Goal: Information Seeking & Learning: Check status

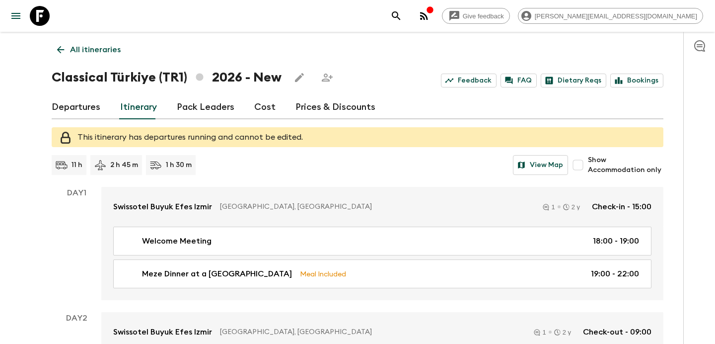
click at [430, 20] on icon "button" at bounding box center [424, 16] width 12 height 12
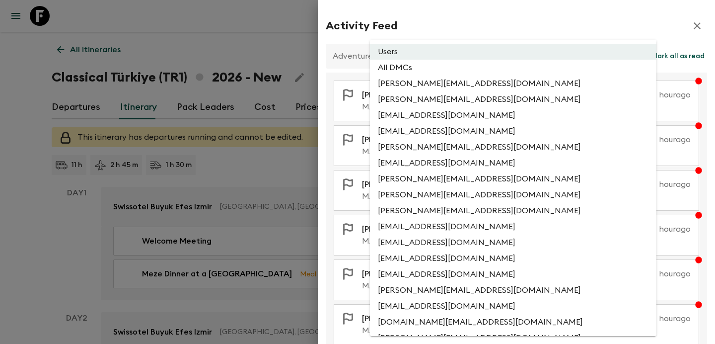
click at [478, 75] on li "All DMCs" at bounding box center [513, 68] width 287 height 16
type input "EXTERNAL_ONLY"
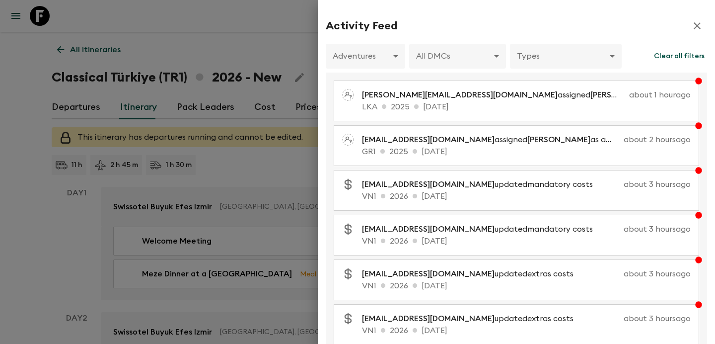
click at [271, 172] on div at bounding box center [357, 172] width 715 height 344
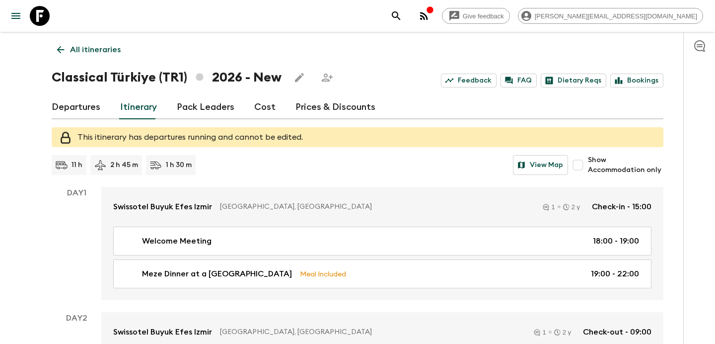
click at [434, 10] on icon "button" at bounding box center [430, 10] width 8 height 8
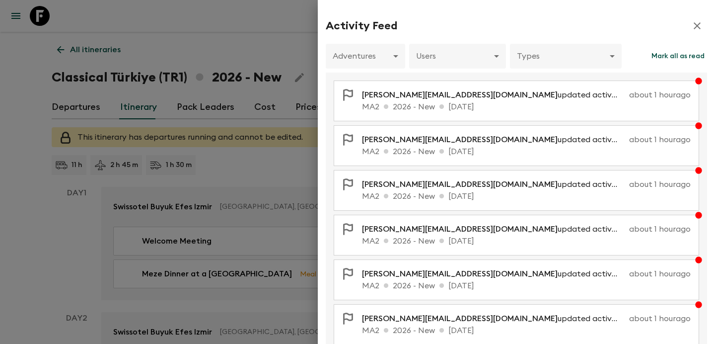
click at [193, 55] on div at bounding box center [357, 172] width 715 height 344
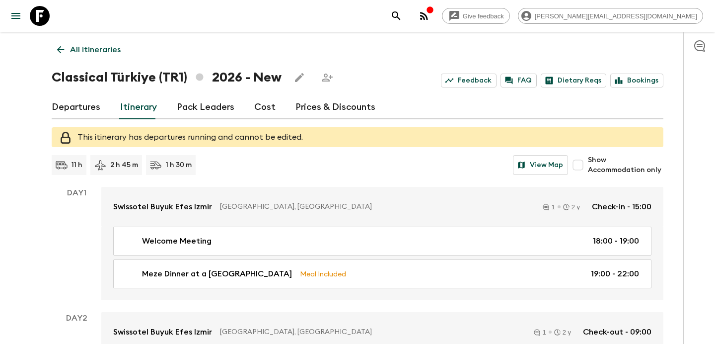
click at [434, 20] on button "button" at bounding box center [424, 16] width 20 height 20
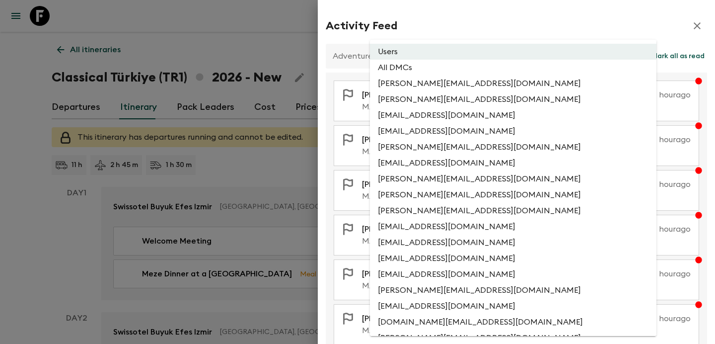
click at [464, 68] on li "All DMCs" at bounding box center [513, 68] width 287 height 16
type input "EXTERNAL_ONLY"
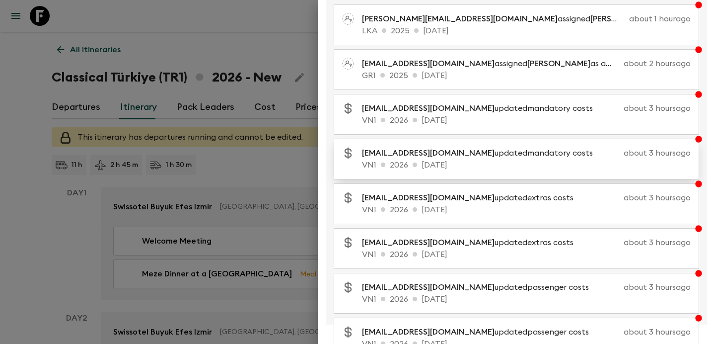
scroll to position [204, 0]
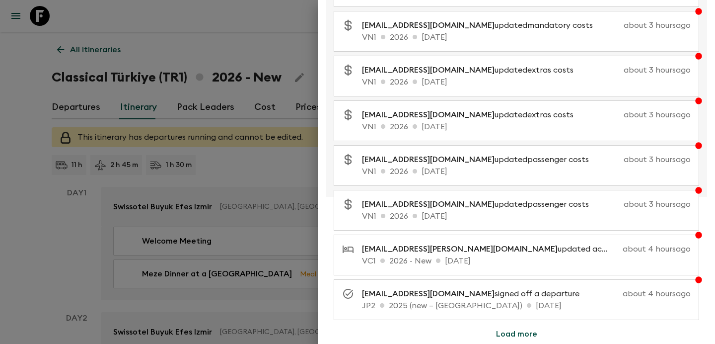
click at [516, 333] on button "Load more" at bounding box center [516, 334] width 65 height 20
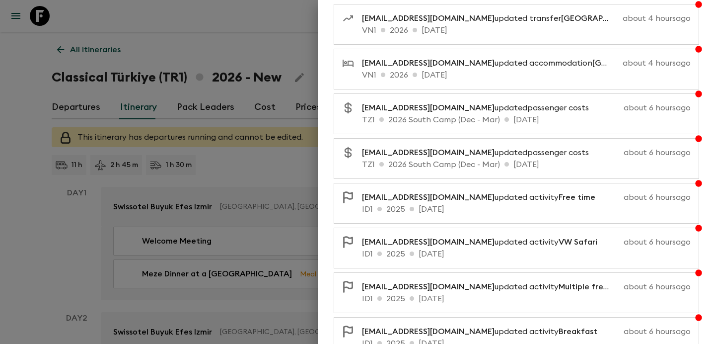
scroll to position [651, 0]
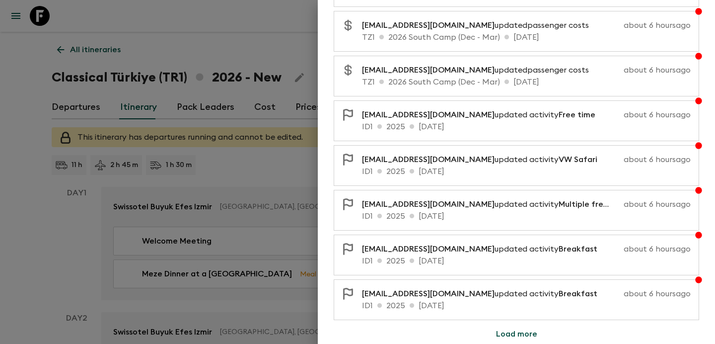
click at [516, 333] on button "Load more" at bounding box center [516, 334] width 65 height 20
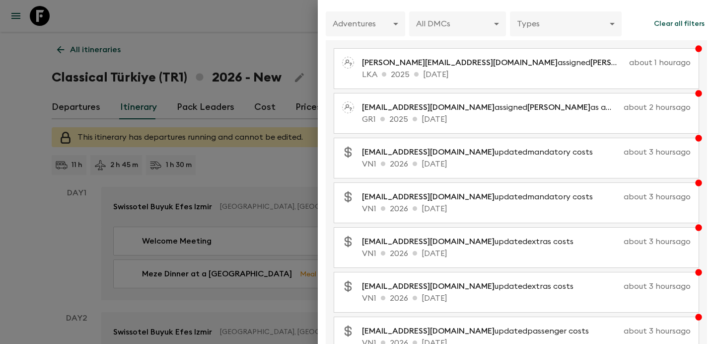
scroll to position [0, 0]
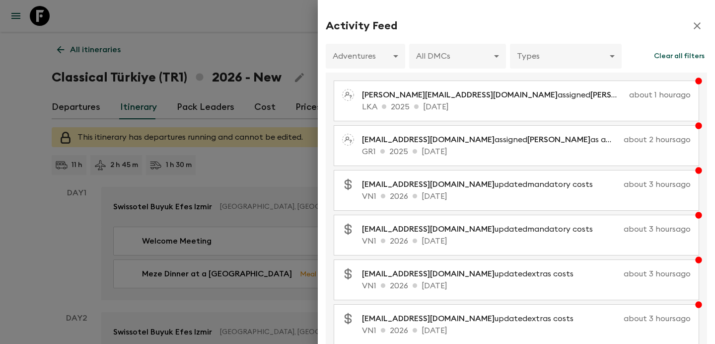
click at [252, 133] on div at bounding box center [357, 172] width 715 height 344
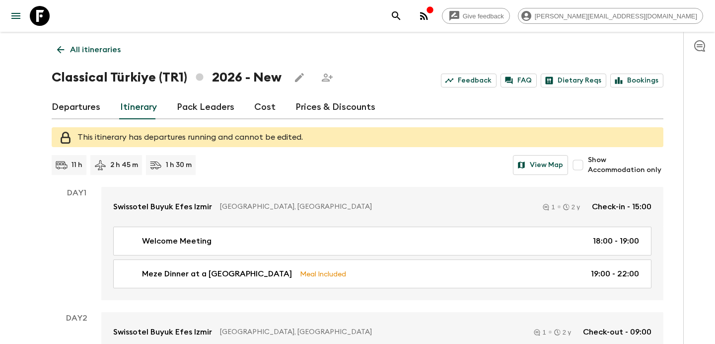
click at [430, 14] on icon "button" at bounding box center [424, 16] width 12 height 12
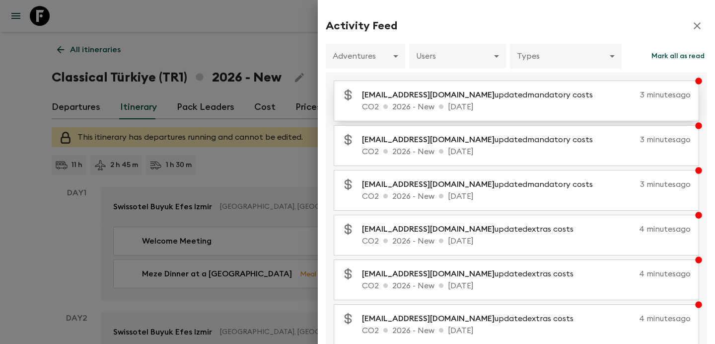
click at [442, 98] on span "[EMAIL_ADDRESS][DOMAIN_NAME]" at bounding box center [428, 95] width 133 height 8
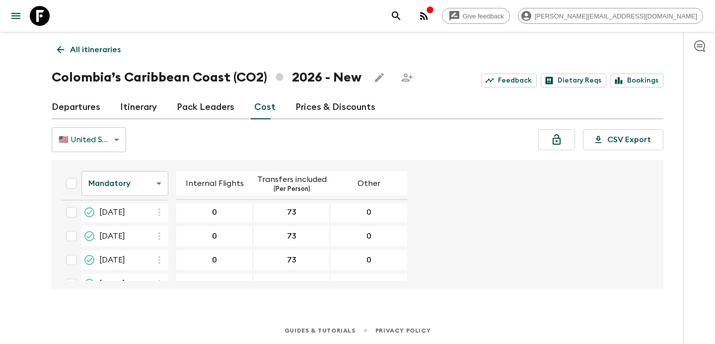
scroll to position [403, 0]
click at [131, 184] on body "Give feedback [PERSON_NAME][EMAIL_ADDRESS][DOMAIN_NAME] All itineraries [GEOGRA…" at bounding box center [357, 172] width 715 height 344
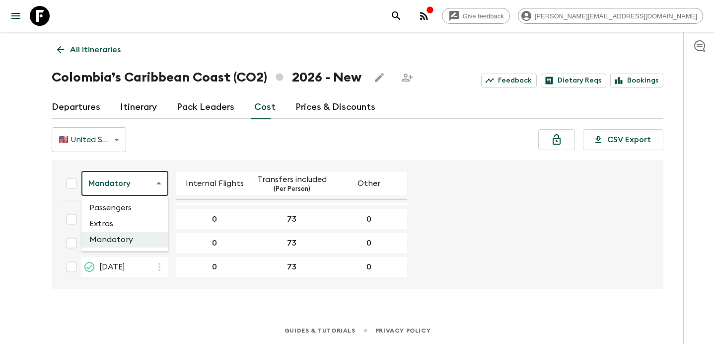
click at [127, 205] on li "Passengers" at bounding box center [124, 208] width 87 height 16
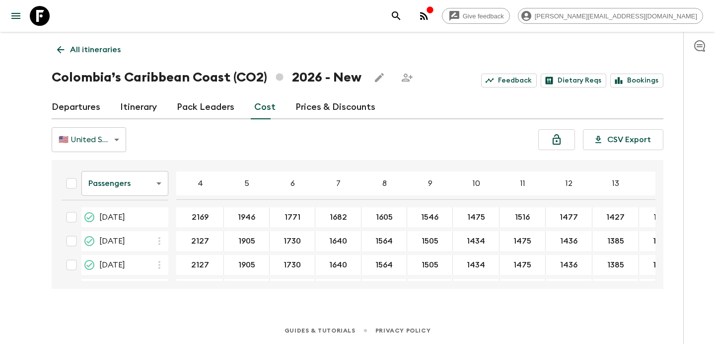
click at [139, 104] on link "Itinerary" at bounding box center [138, 107] width 37 height 24
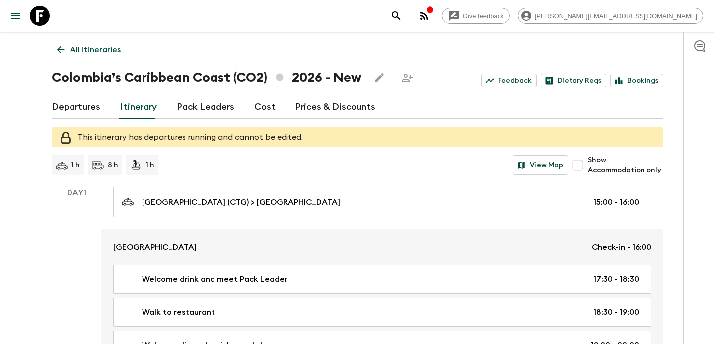
click at [90, 107] on link "Departures" at bounding box center [76, 107] width 49 height 24
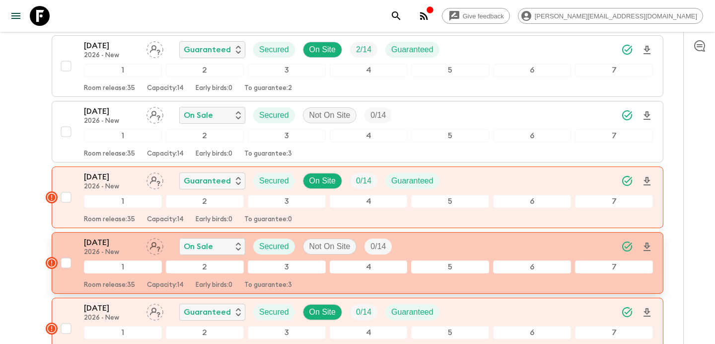
scroll to position [1060, 0]
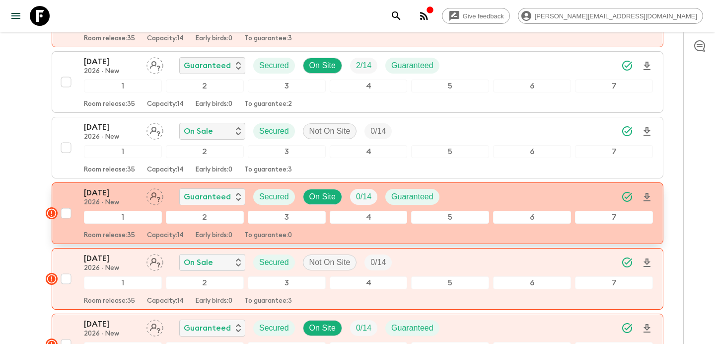
click at [479, 187] on div "[DATE] 2026 - New Guaranteed Secured On Site 0 / 14 Guaranteed" at bounding box center [368, 197] width 569 height 20
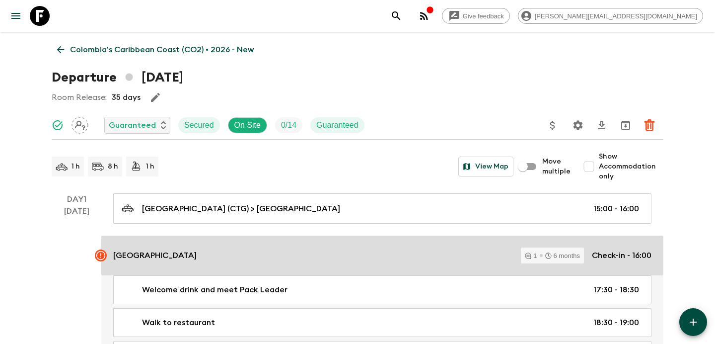
click at [334, 260] on div "[GEOGRAPHIC_DATA] 1 6 months Check-in - 16:00" at bounding box center [382, 255] width 538 height 16
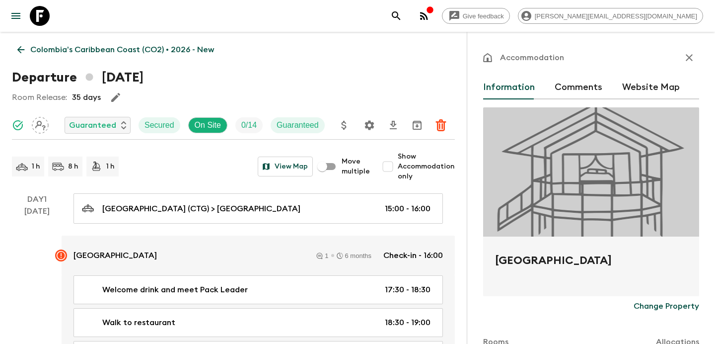
click at [566, 97] on button "Comments" at bounding box center [579, 87] width 48 height 24
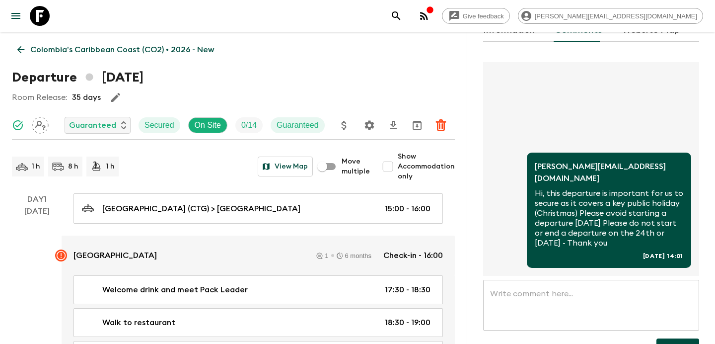
scroll to position [128, 0]
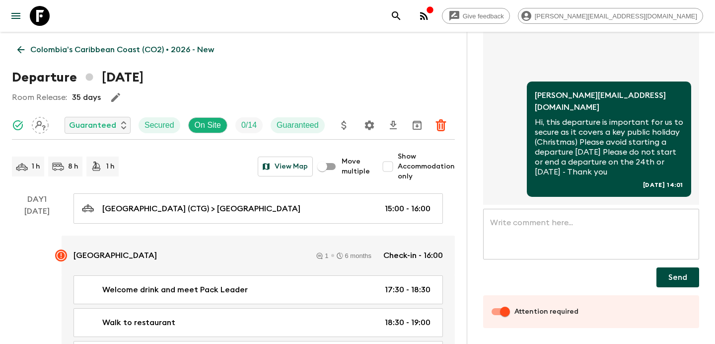
click at [497, 311] on input "Attention required" at bounding box center [505, 311] width 57 height 19
checkbox input "false"
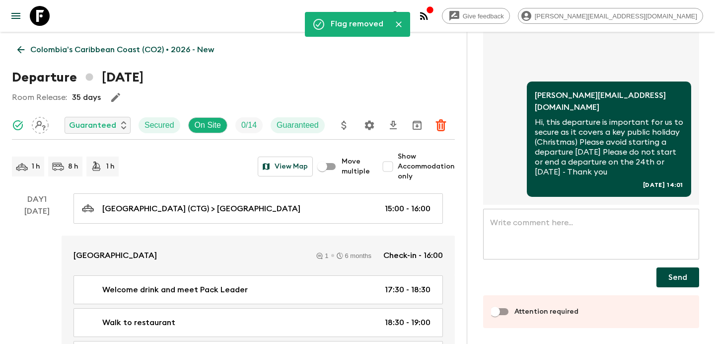
scroll to position [0, 0]
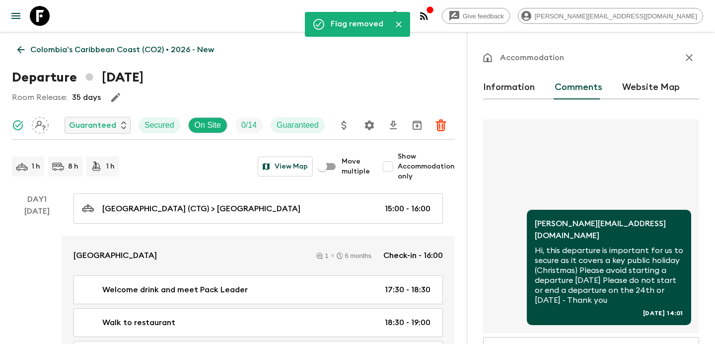
click at [680, 54] on button "button" at bounding box center [689, 58] width 20 height 20
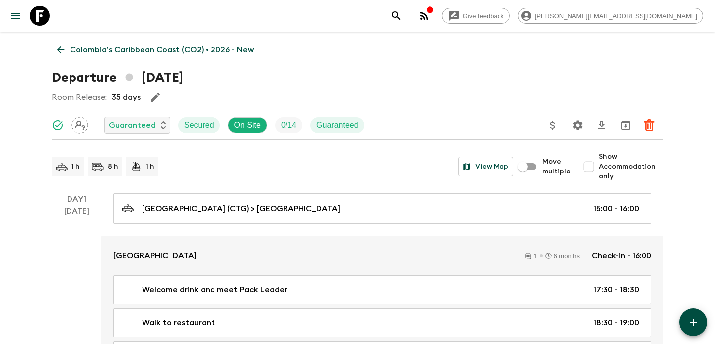
click at [165, 55] on p "Colombia’s Caribbean Coast (CO2) • 2026 - New" at bounding box center [162, 50] width 184 height 12
